Goal: Transaction & Acquisition: Purchase product/service

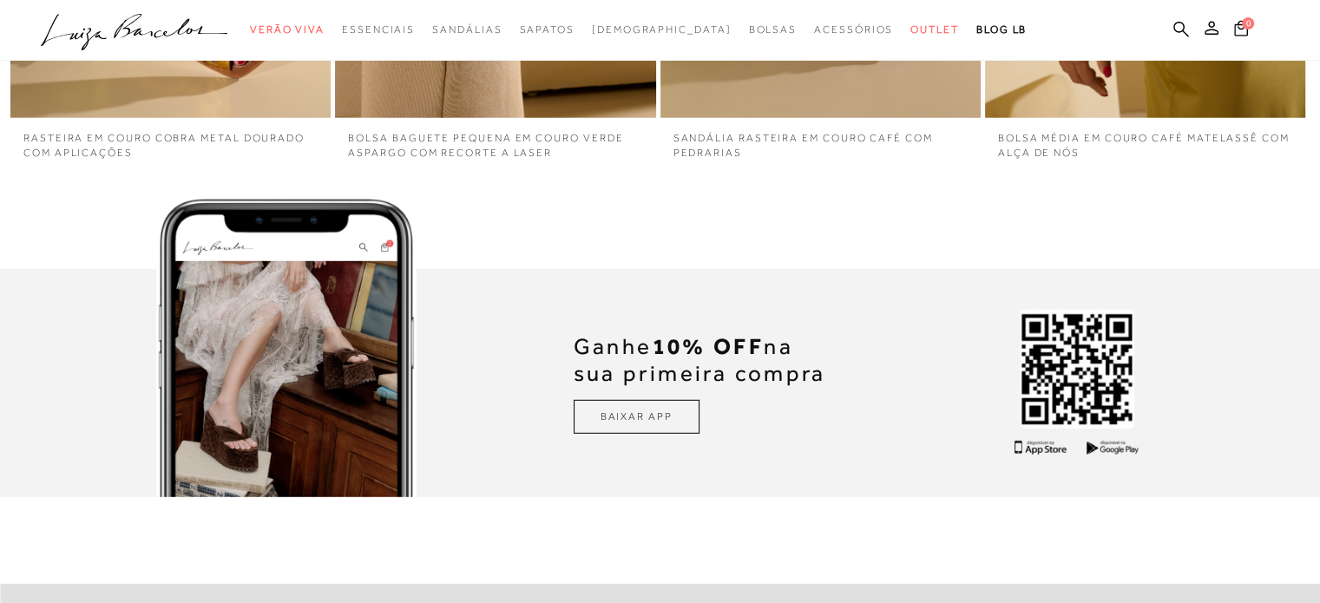
scroll to position [4498, 0]
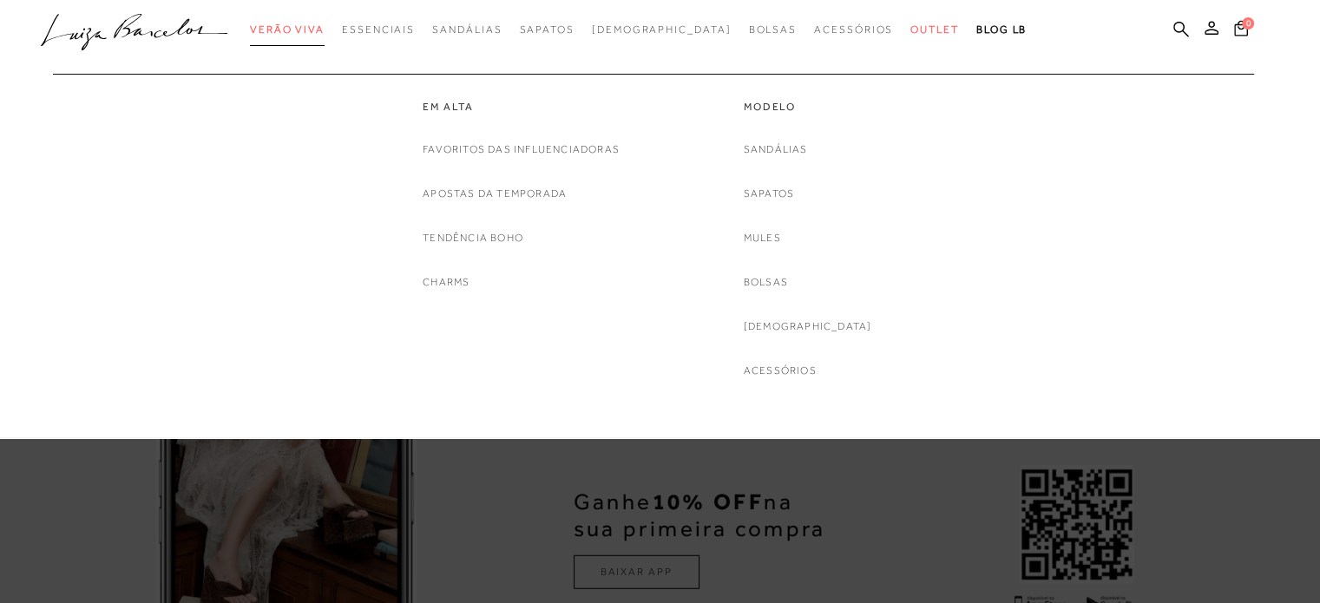
click at [318, 27] on span "Verão Viva" at bounding box center [287, 29] width 75 height 12
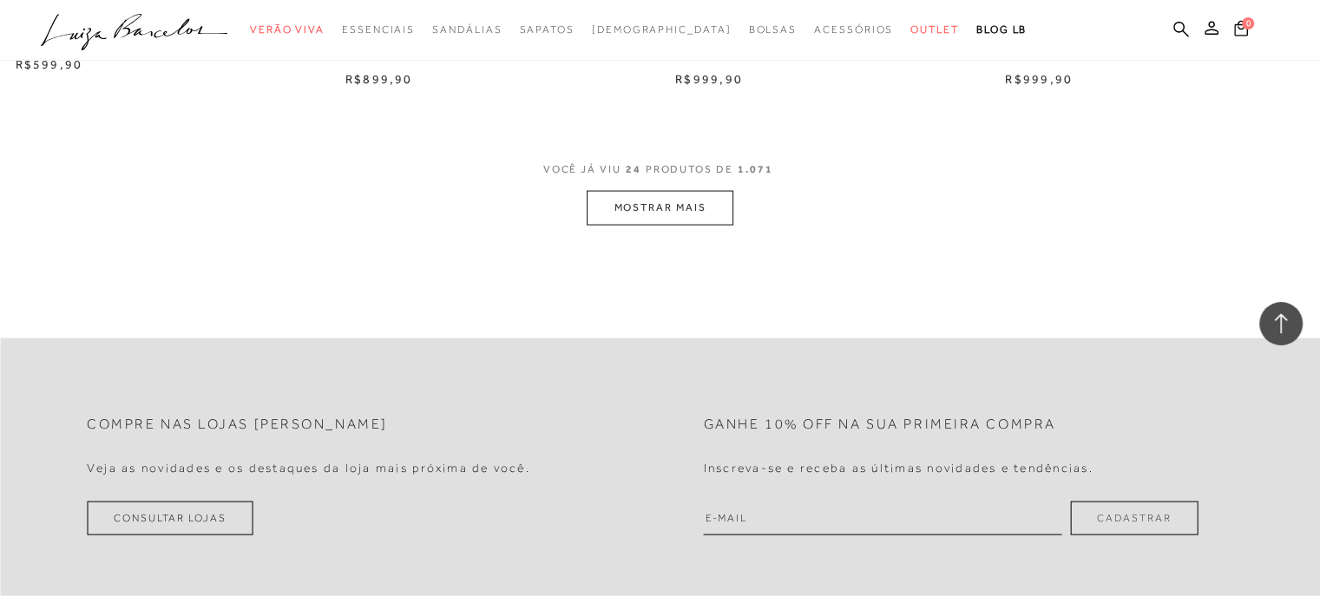
scroll to position [3384, 0]
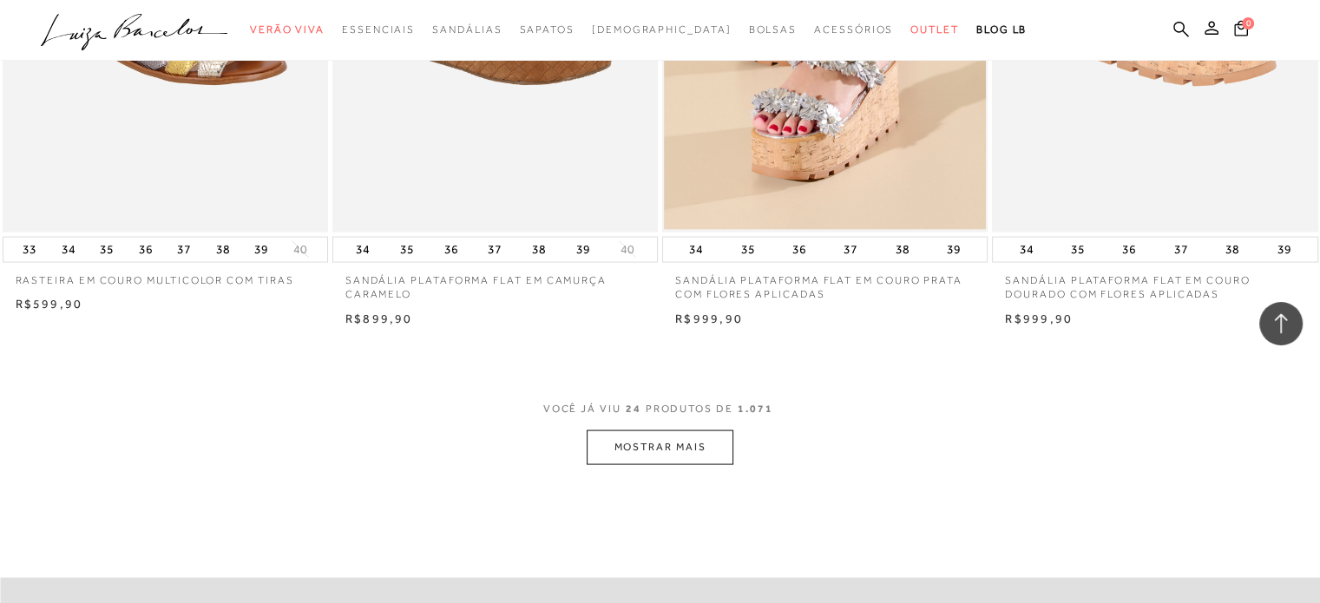
click at [678, 435] on button "MOSTRAR MAIS" at bounding box center [659, 447] width 146 height 34
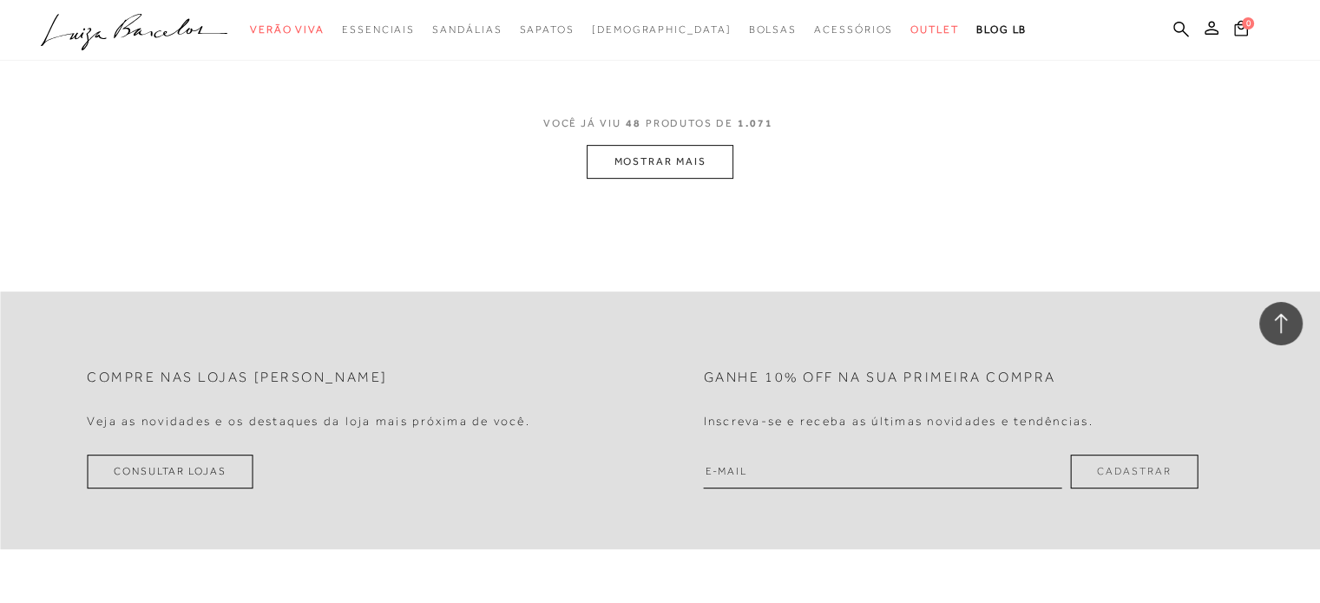
scroll to position [7288, 0]
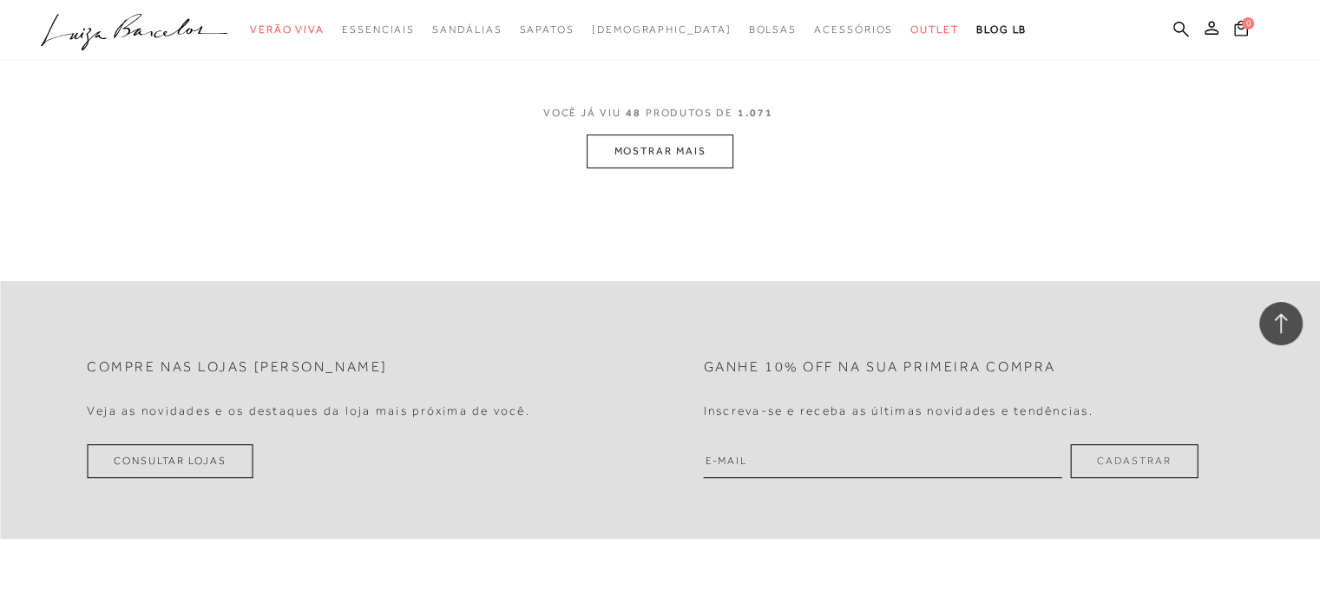
click at [646, 147] on button "MOSTRAR MAIS" at bounding box center [659, 151] width 146 height 34
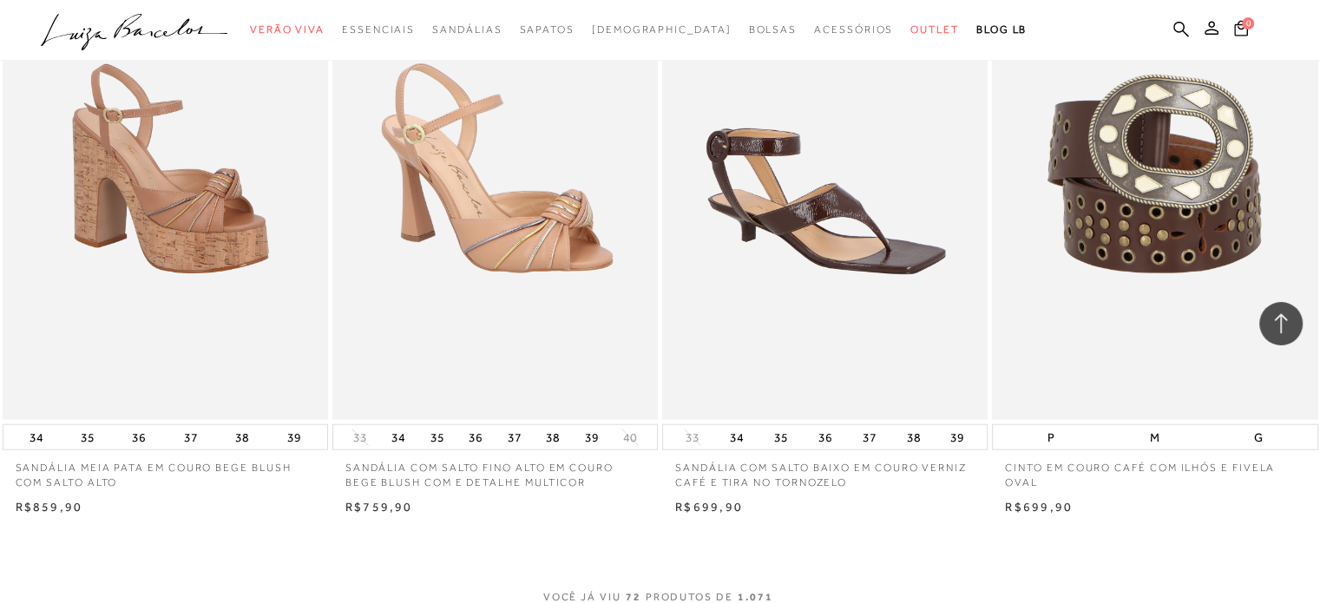
scroll to position [10932, 0]
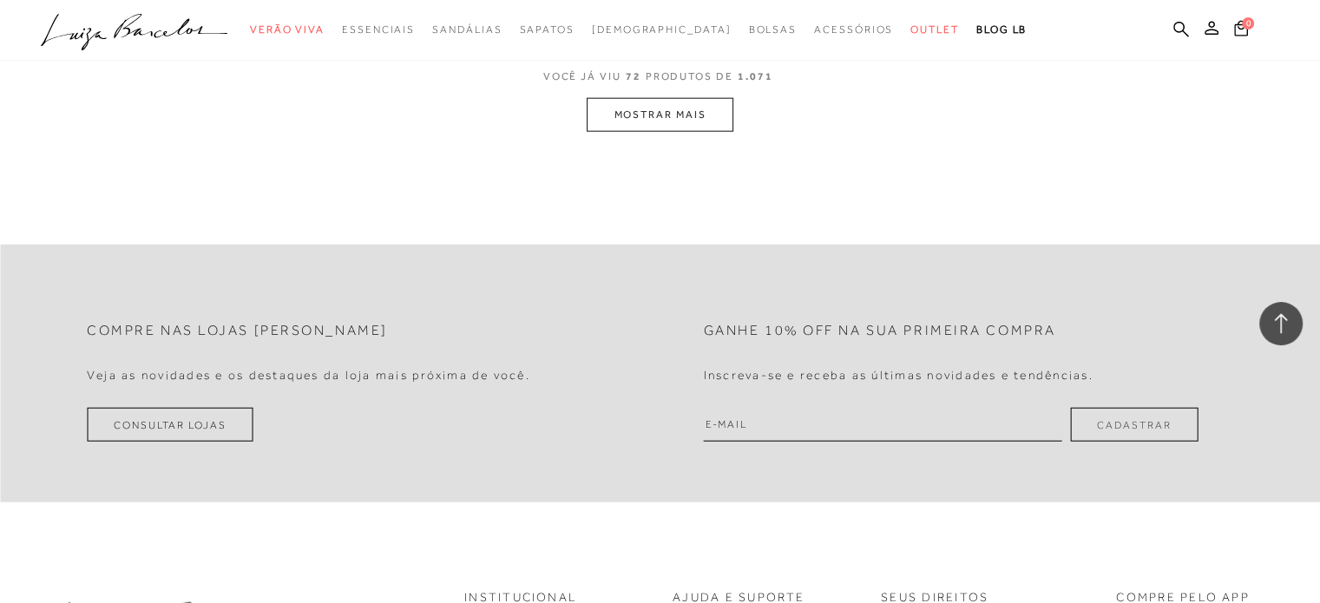
click at [698, 121] on button "MOSTRAR MAIS" at bounding box center [659, 115] width 146 height 34
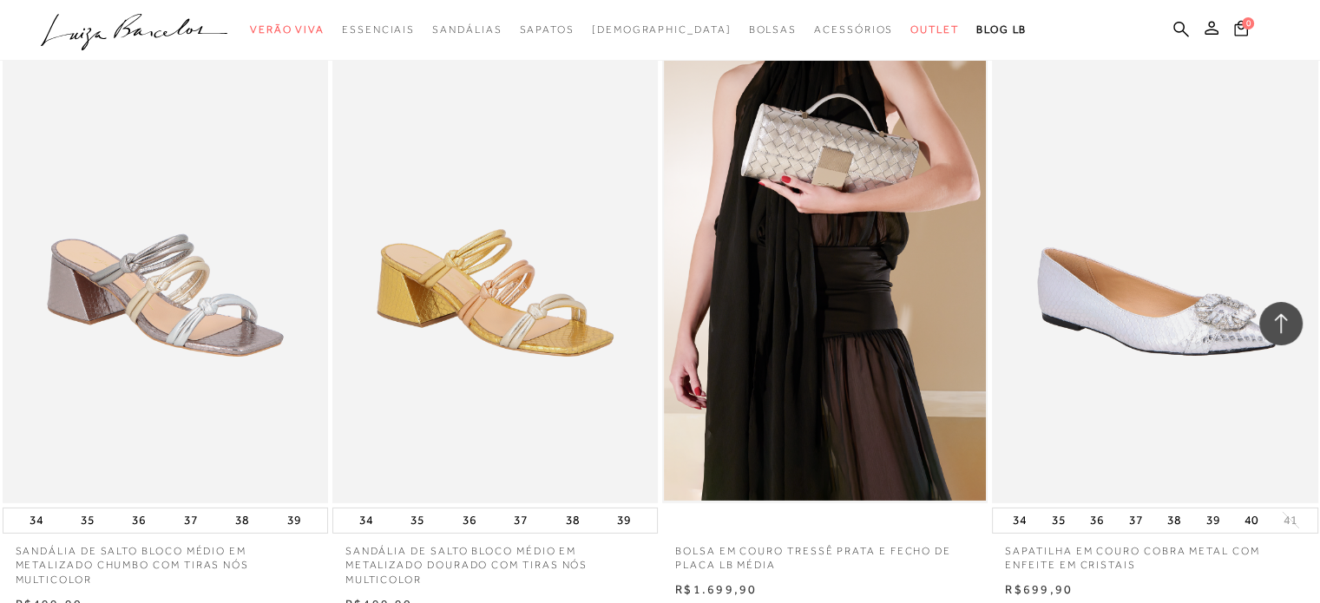
scroll to position [11879, 0]
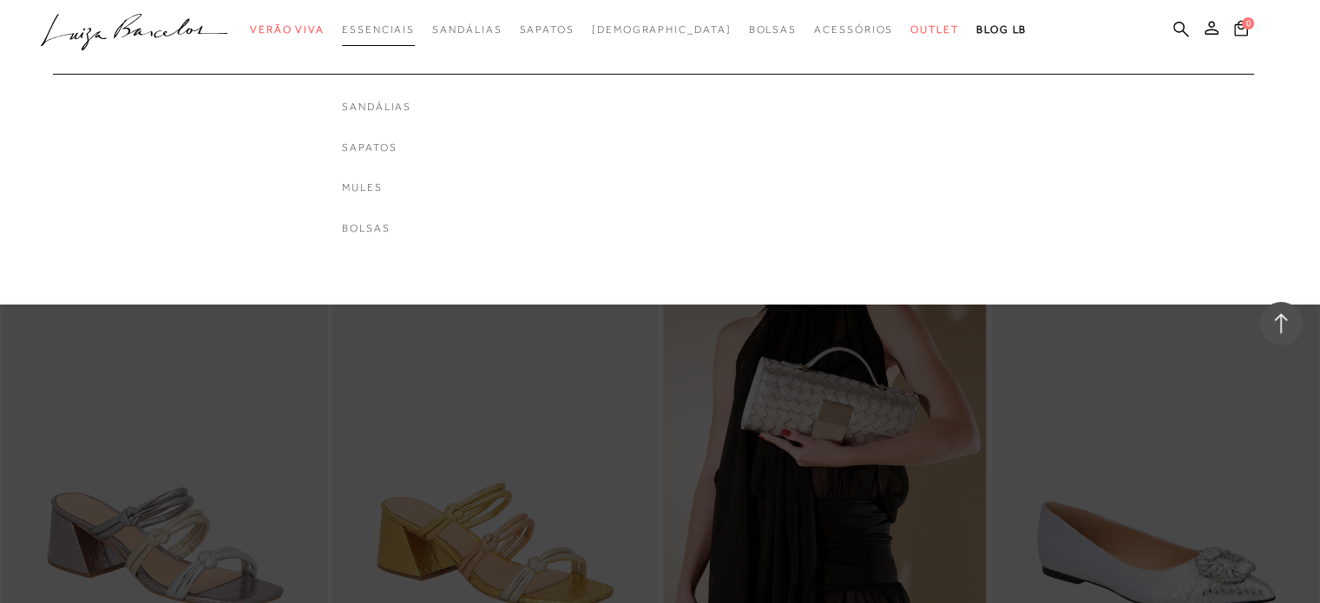
click at [415, 34] on span "Essenciais" at bounding box center [378, 29] width 73 height 12
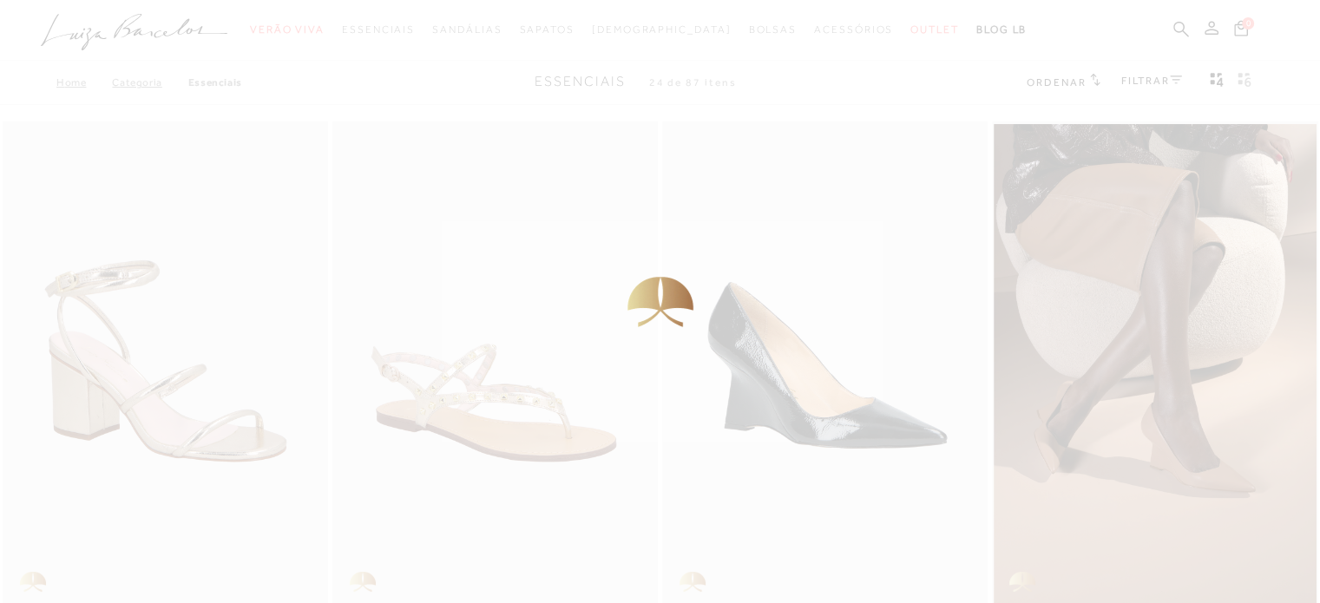
click at [499, 30] on div at bounding box center [660, 301] width 1320 height 603
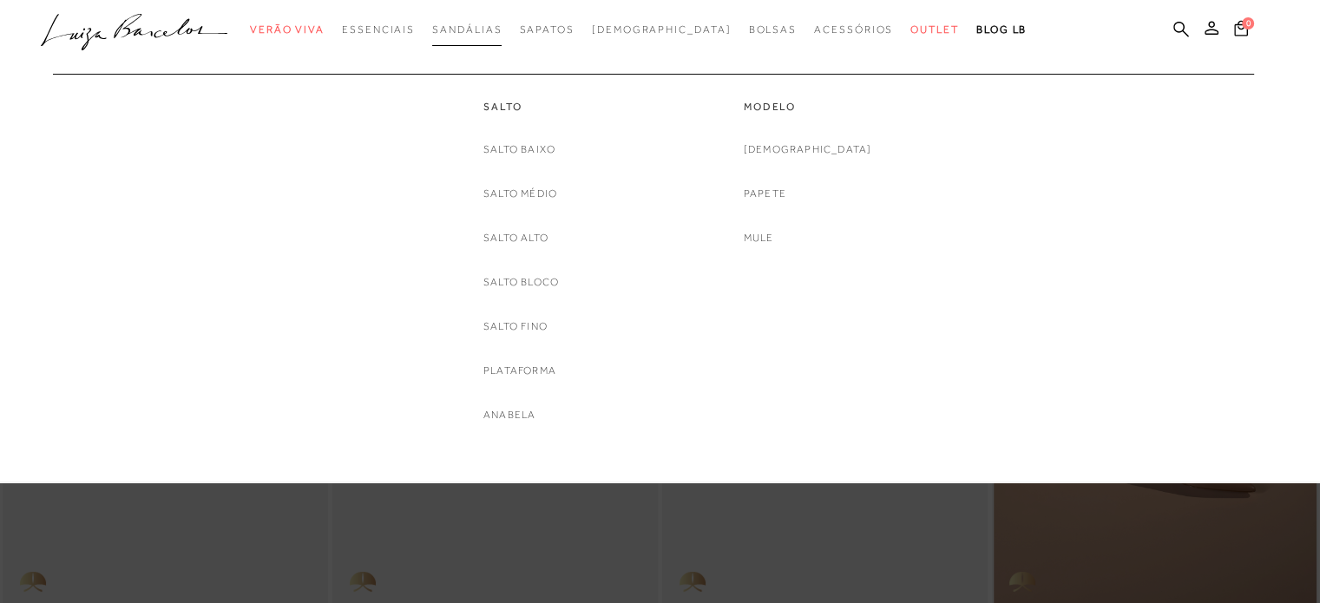
click at [500, 30] on span "Sandálias" at bounding box center [466, 29] width 69 height 12
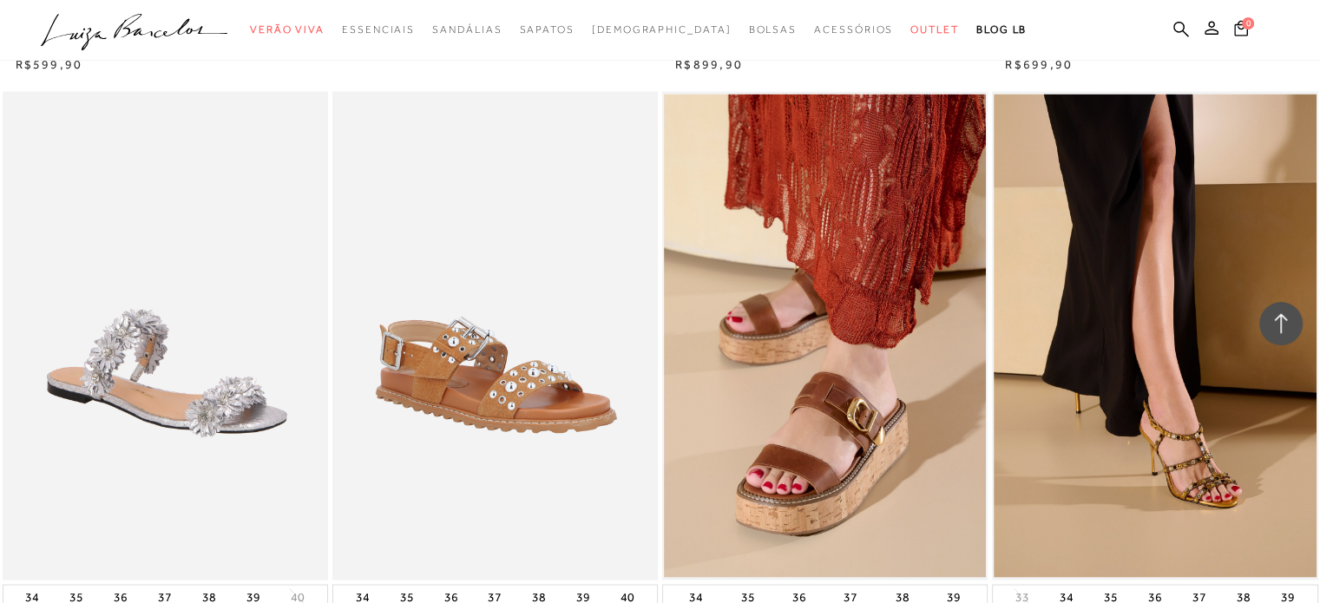
scroll to position [3557, 0]
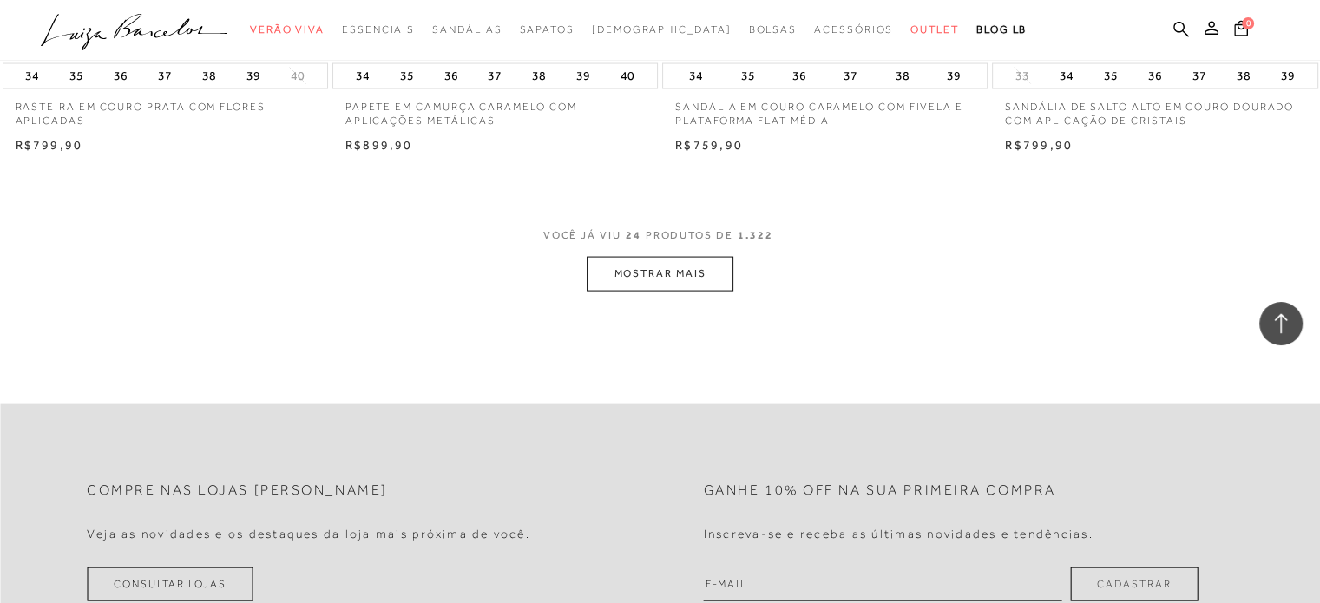
click at [726, 267] on button "MOSTRAR MAIS" at bounding box center [659, 274] width 146 height 34
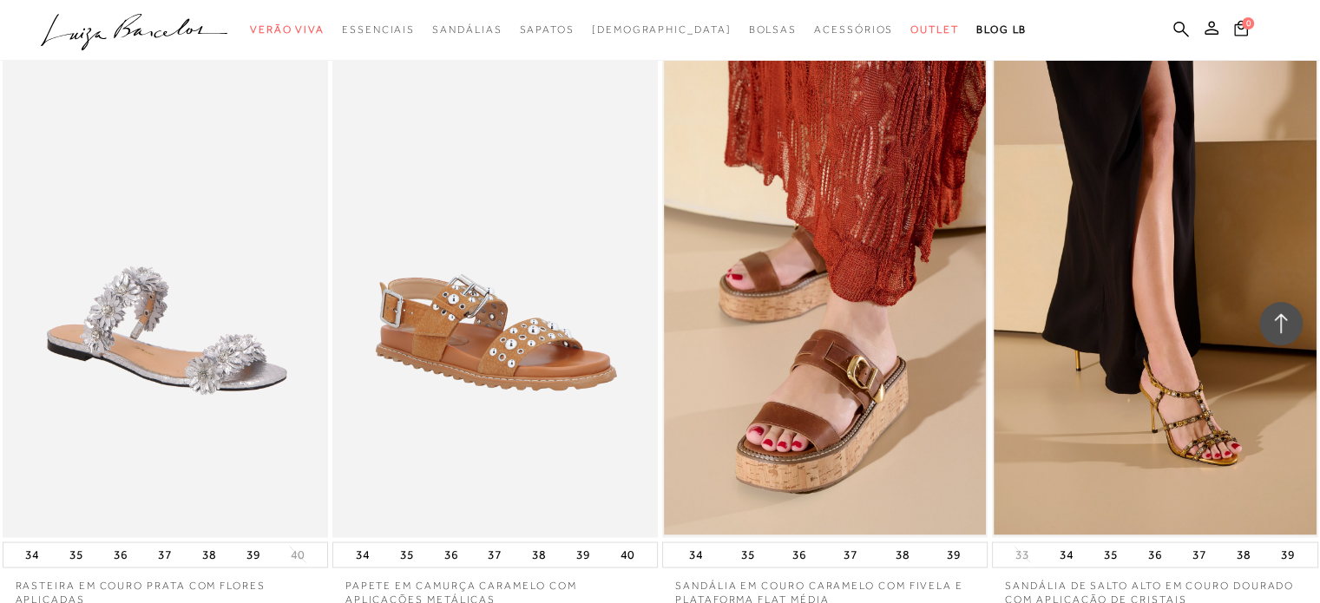
scroll to position [2863, 0]
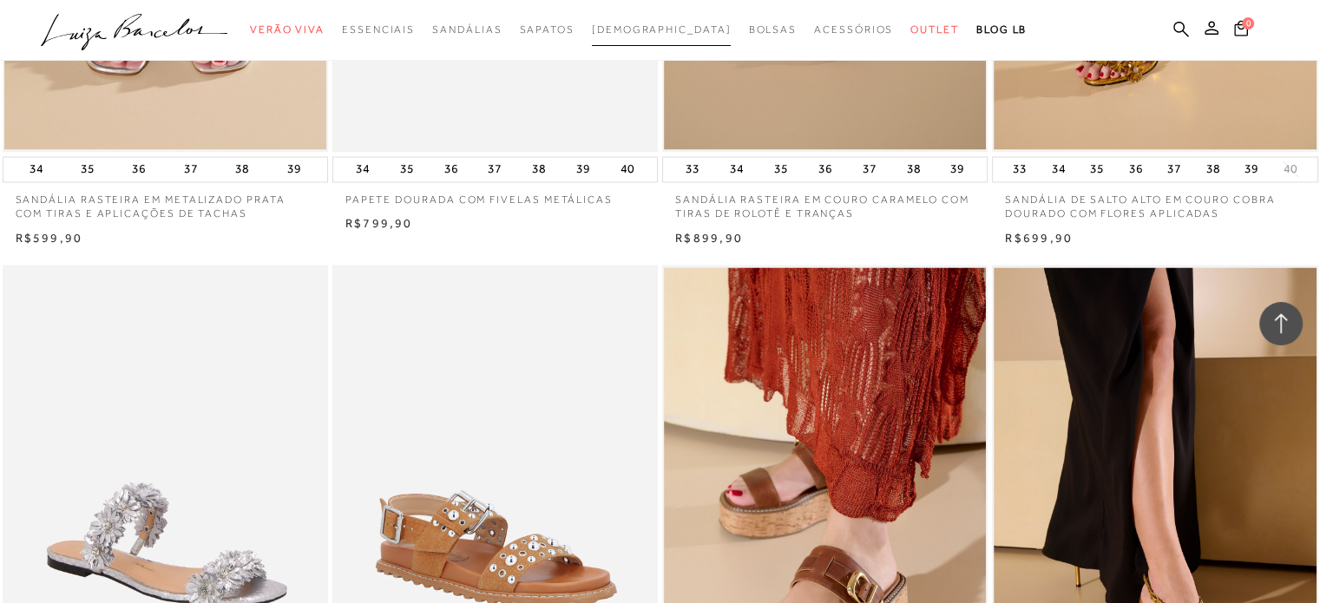
click at [636, 30] on span "[DEMOGRAPHIC_DATA]" at bounding box center [662, 29] width 140 height 12
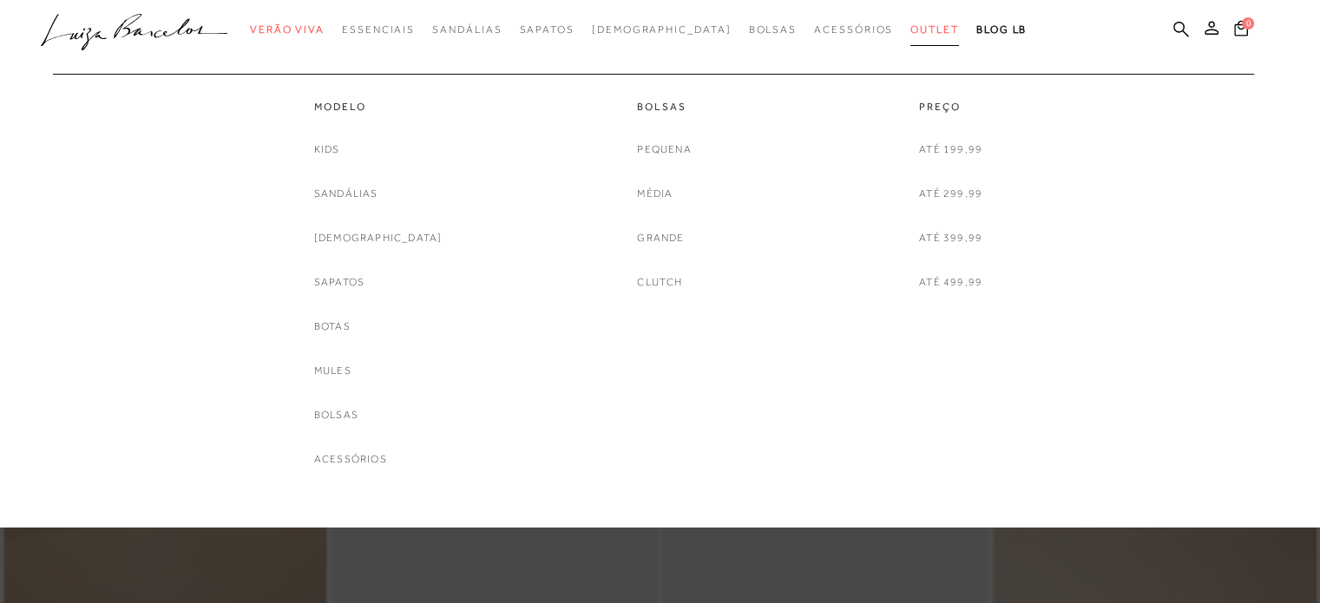
click at [910, 27] on span "Outlet" at bounding box center [934, 29] width 49 height 12
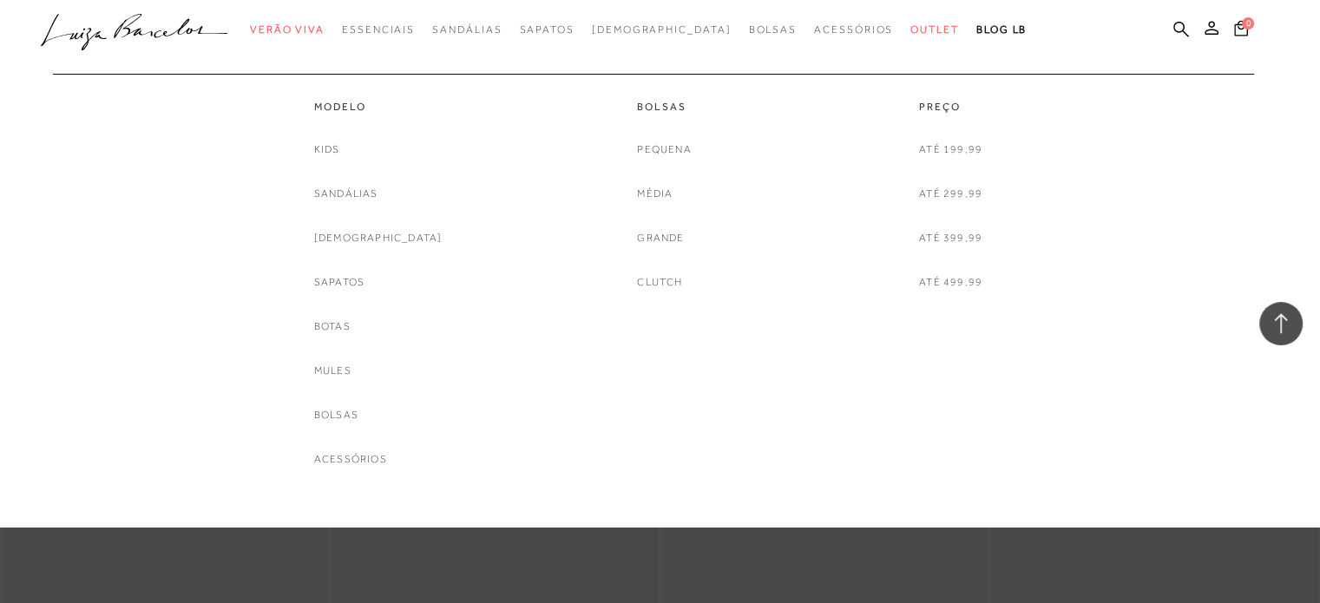
scroll to position [1233, 0]
click at [361, 200] on link "Sandálias" at bounding box center [346, 194] width 64 height 18
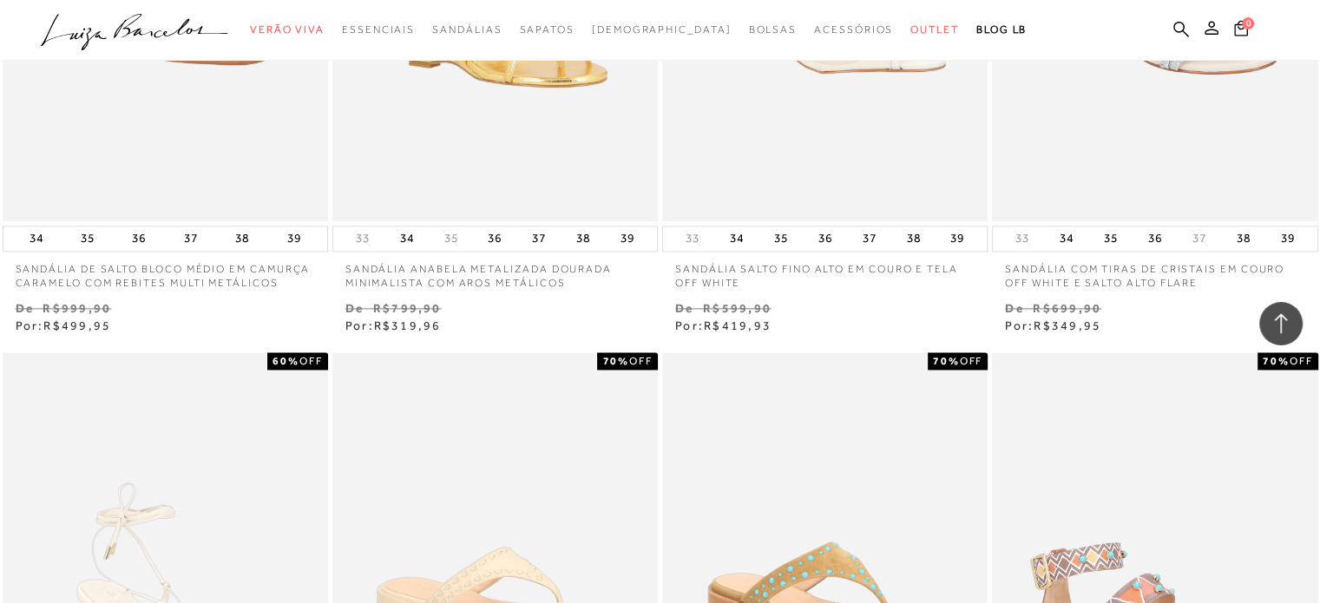
scroll to position [2516, 0]
